Goal: Task Accomplishment & Management: Use online tool/utility

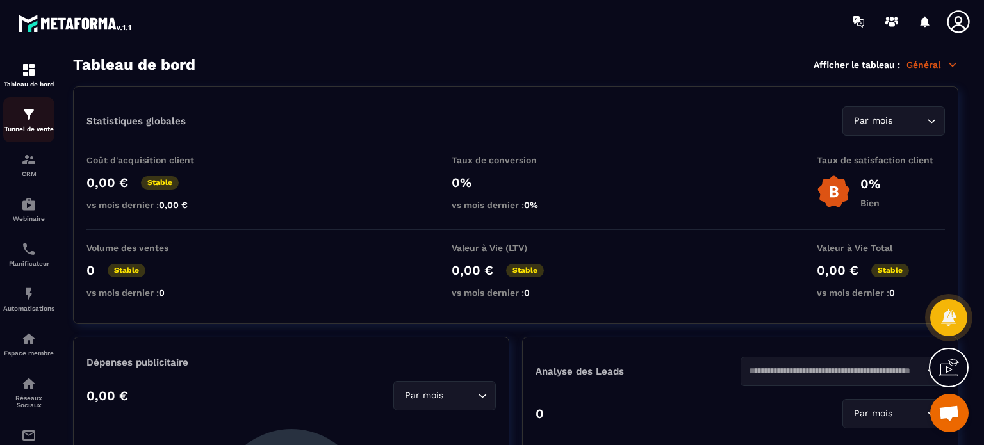
click at [13, 125] on div "Tunnel de vente" at bounding box center [28, 120] width 51 height 26
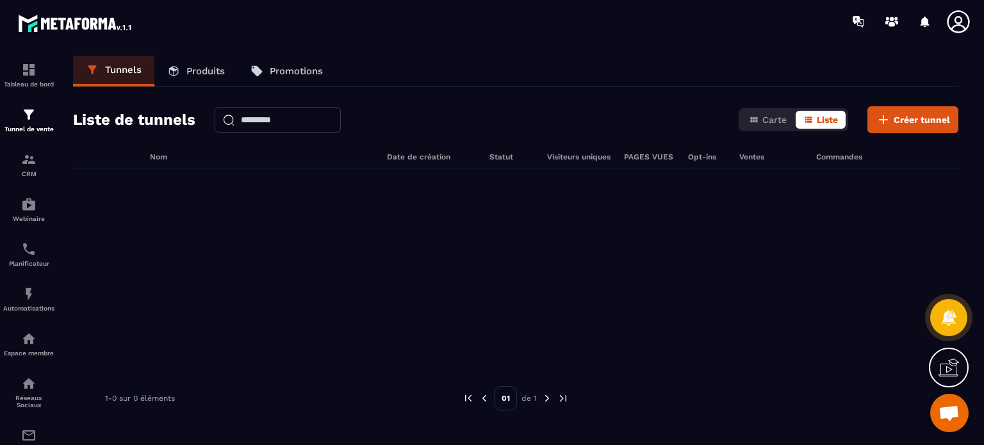
click at [958, 21] on icon at bounding box center [958, 22] width 26 height 26
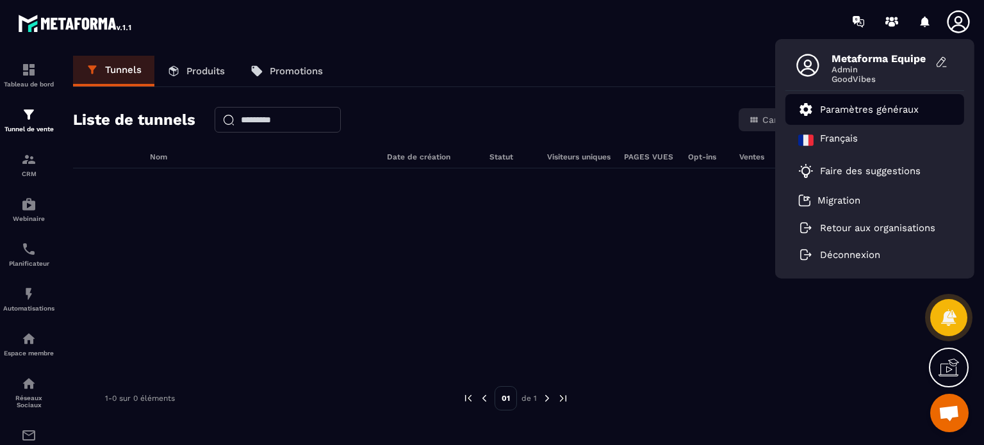
click at [858, 111] on p "Paramètres généraux" at bounding box center [869, 110] width 99 height 12
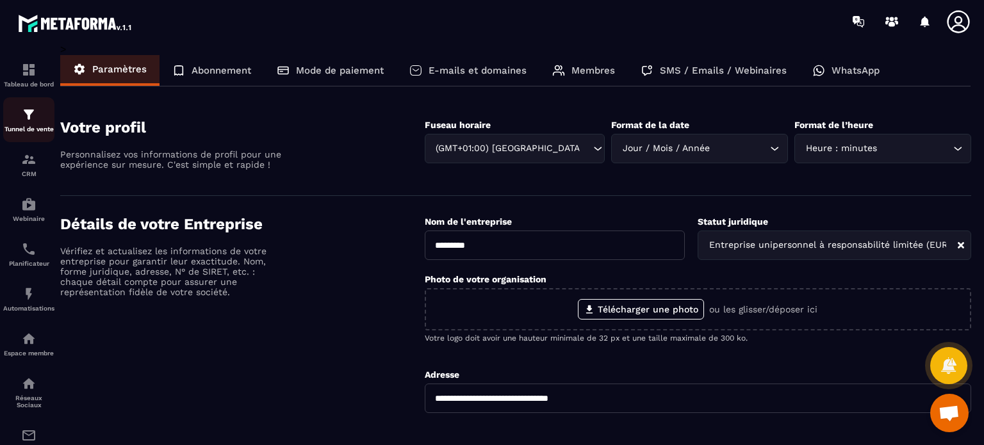
click at [10, 123] on div "Tunnel de vente" at bounding box center [28, 120] width 51 height 26
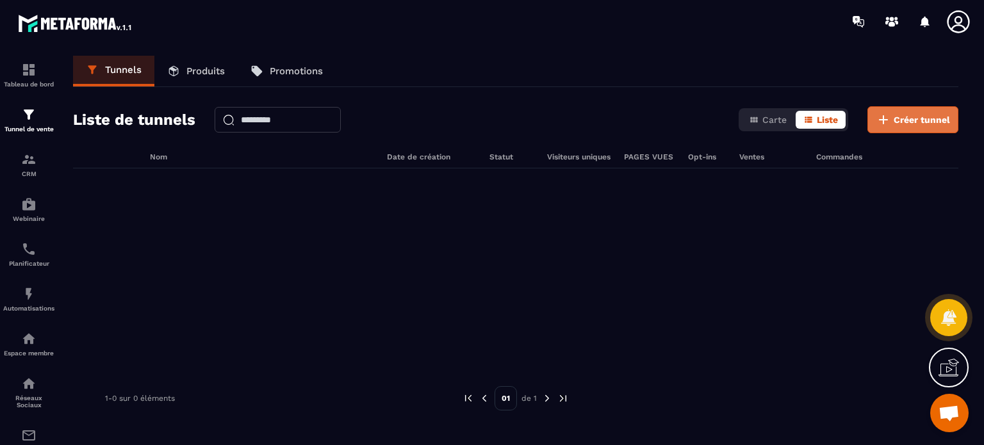
click at [901, 111] on button "Créer tunnel" at bounding box center [912, 119] width 91 height 27
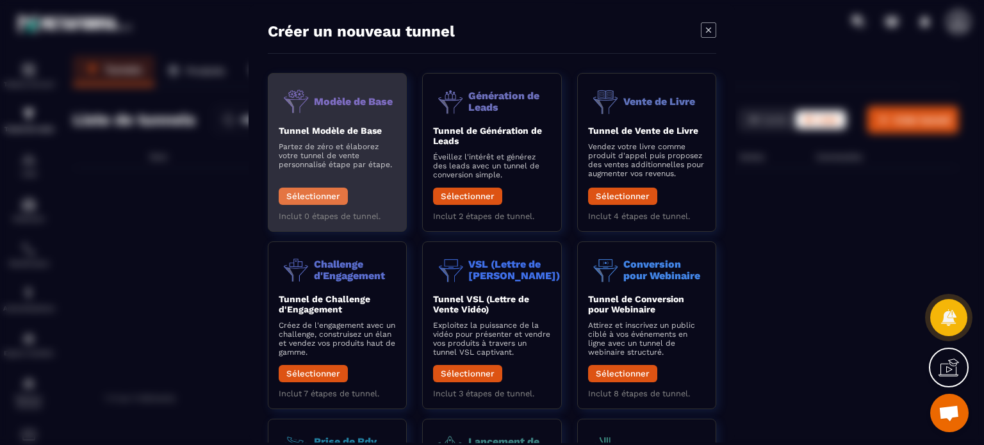
click at [325, 202] on button "Sélectionner" at bounding box center [313, 196] width 69 height 17
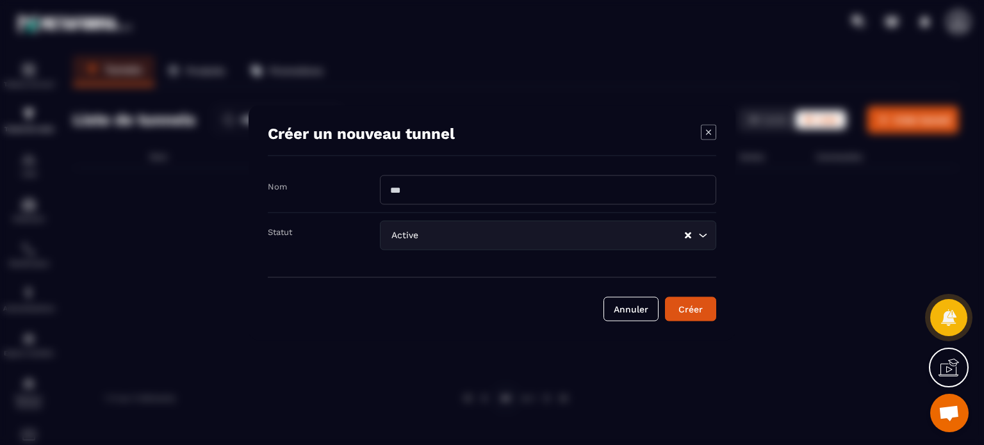
click at [416, 182] on input "Modal window" at bounding box center [548, 189] width 336 height 29
type input "********"
click at [665, 297] on button "Créer" at bounding box center [690, 309] width 51 height 24
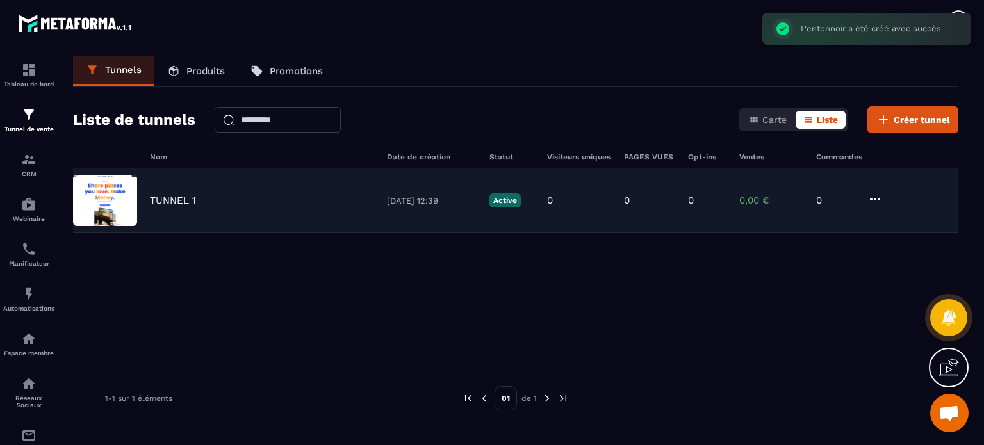
click at [178, 195] on p "TUNNEL 1" at bounding box center [173, 201] width 46 height 12
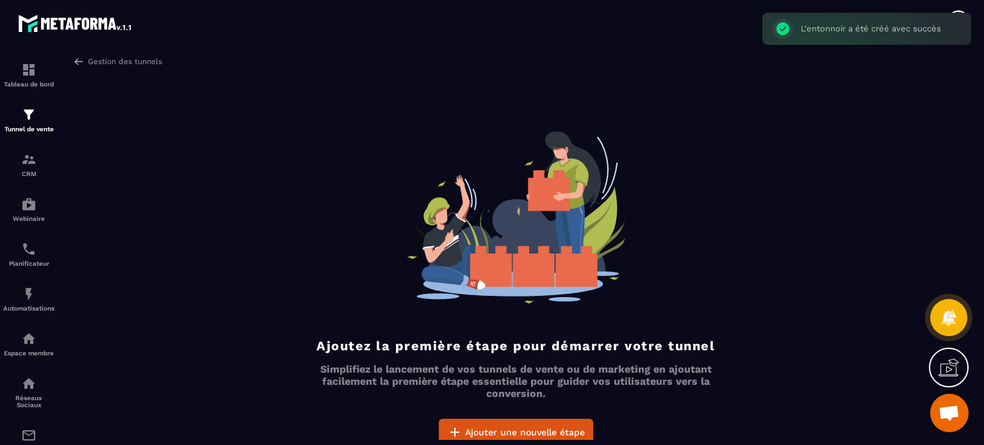
click at [479, 416] on div "Ajoutez la première étape pour démarrer votre tunnel Simplifiez le lancement de…" at bounding box center [515, 288] width 416 height 315
click at [478, 426] on span "Ajouter une nouvelle étape" at bounding box center [525, 432] width 120 height 13
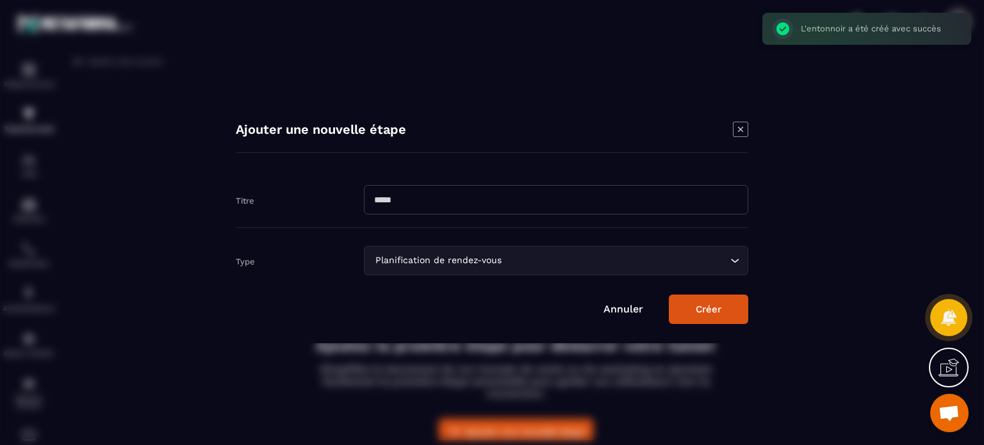
click at [444, 210] on input "Modal window" at bounding box center [556, 199] width 384 height 29
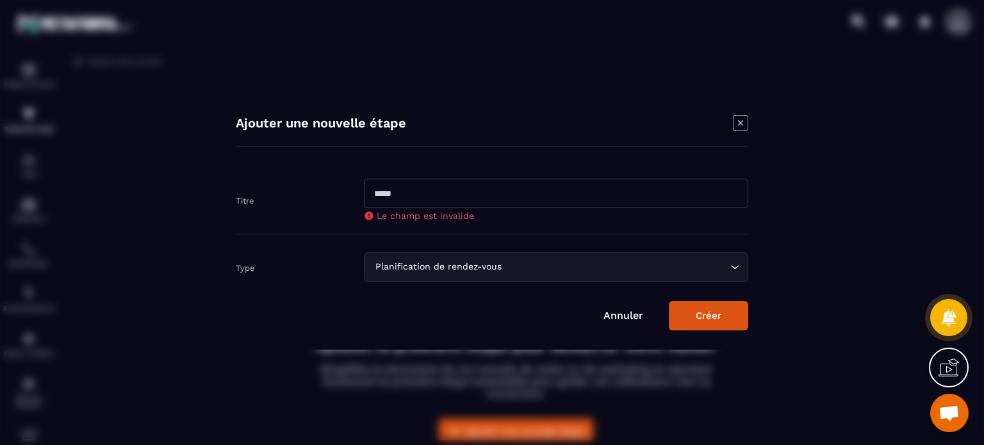
type input "*"
type input "******"
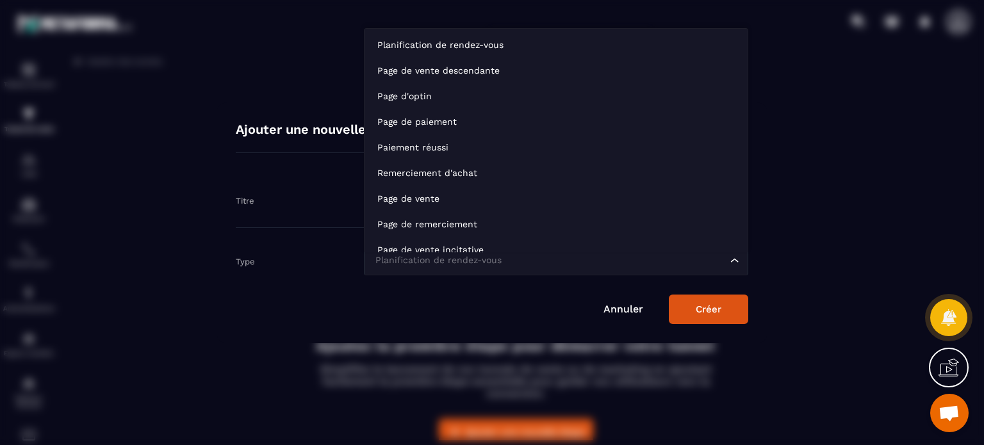
click at [495, 277] on form "Titre ****** Type Planification de rendez-vous Loading... Annuler Créer" at bounding box center [492, 248] width 512 height 152
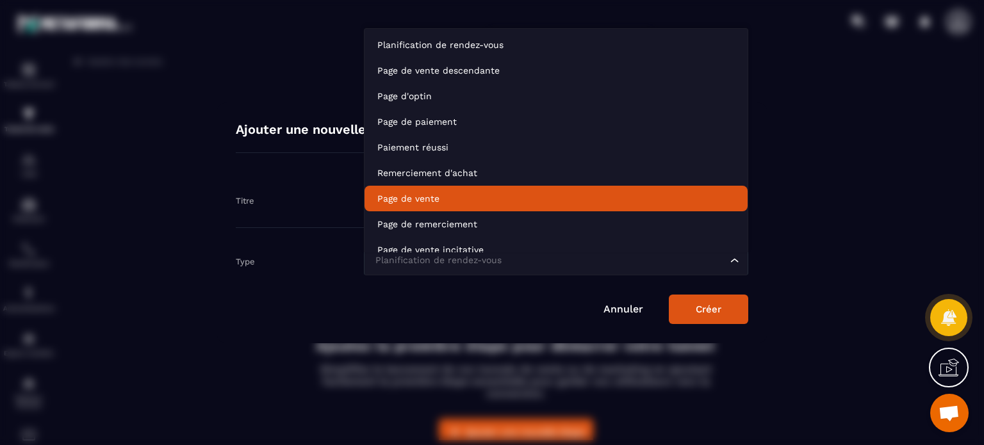
click at [413, 195] on p "Page de vente" at bounding box center [555, 198] width 357 height 13
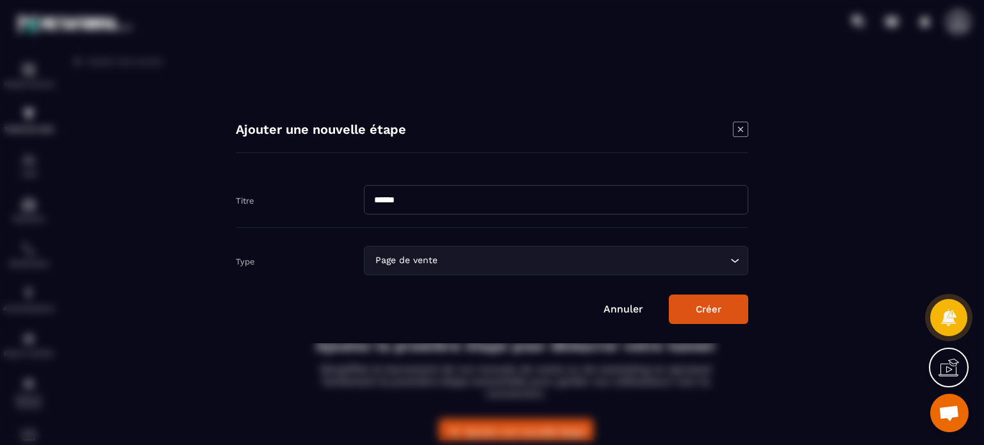
click at [712, 306] on button "Créer" at bounding box center [708, 309] width 79 height 29
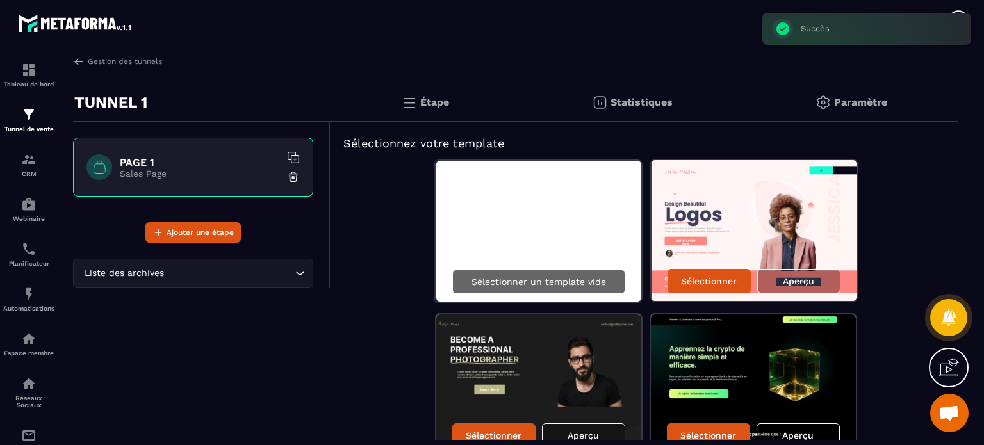
click at [528, 281] on p "Sélectionner un template vide" at bounding box center [538, 282] width 135 height 10
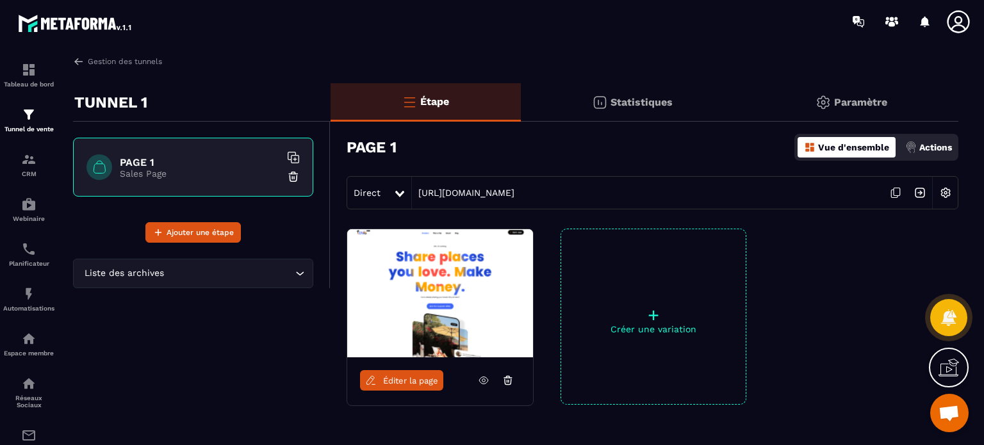
click at [944, 193] on img at bounding box center [945, 193] width 24 height 24
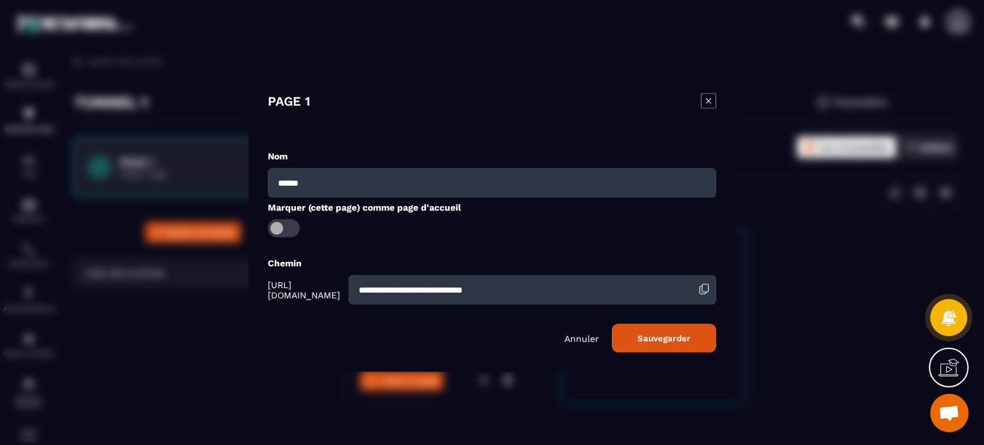
click at [577, 284] on input "**********" at bounding box center [532, 289] width 368 height 29
click at [612, 323] on button "Sauvegarder" at bounding box center [664, 337] width 104 height 29
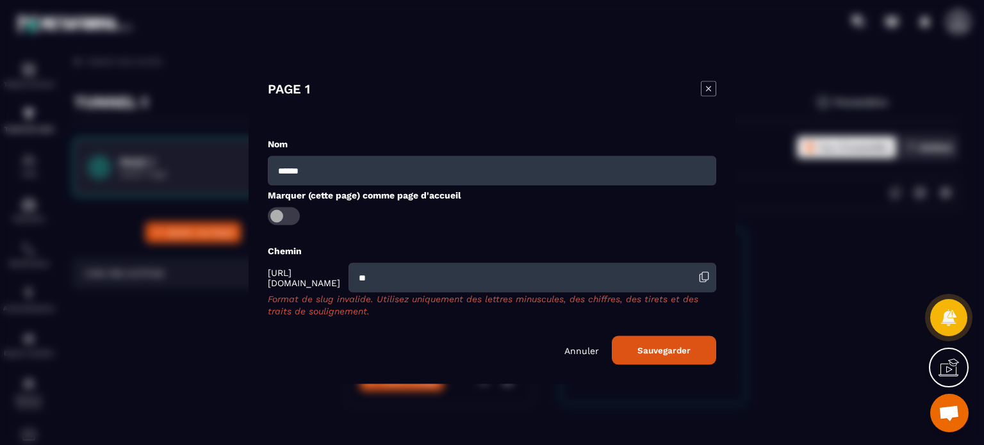
type input "*"
type input "**"
click at [612, 336] on button "Sauvegarder" at bounding box center [664, 350] width 104 height 29
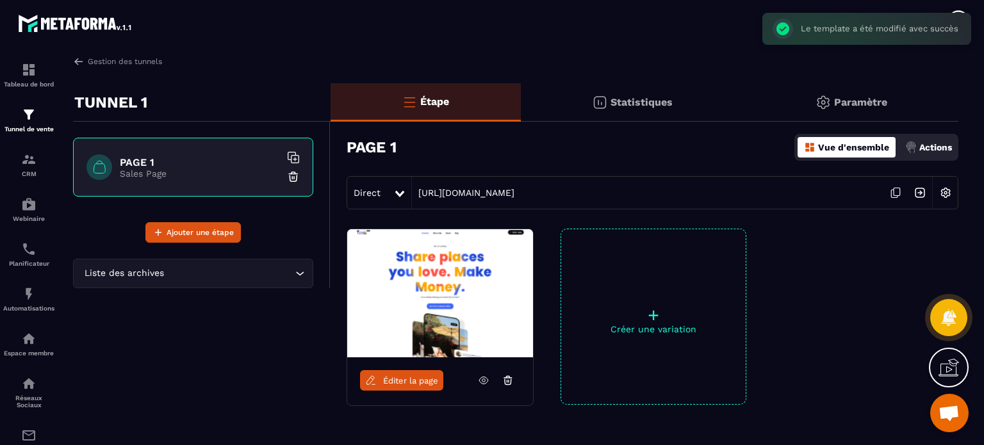
click at [433, 371] on link "Éditer la page" at bounding box center [401, 380] width 83 height 20
